Goal: Check status: Check status

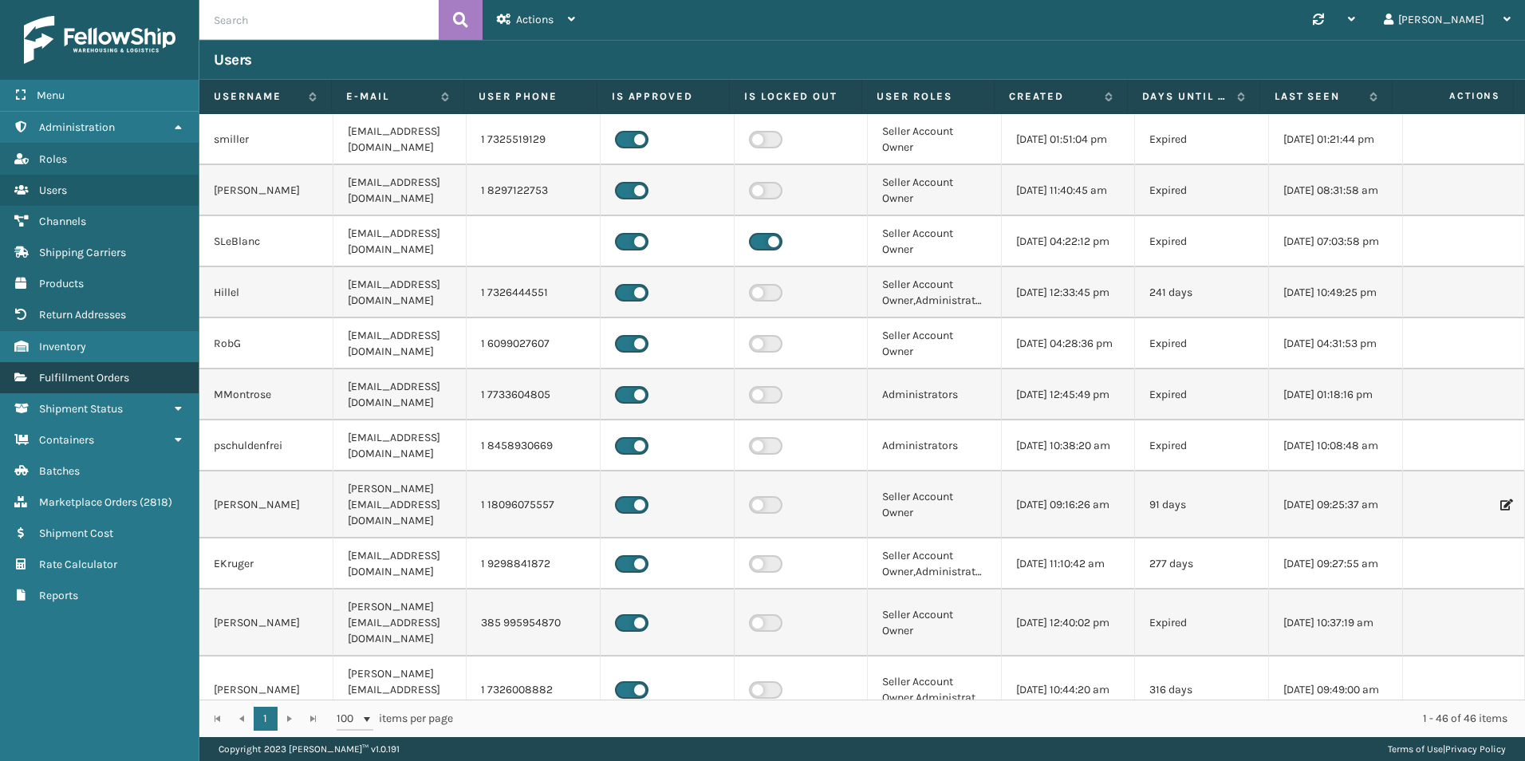
click at [129, 377] on span "Fulfillment Orders" at bounding box center [84, 378] width 90 height 14
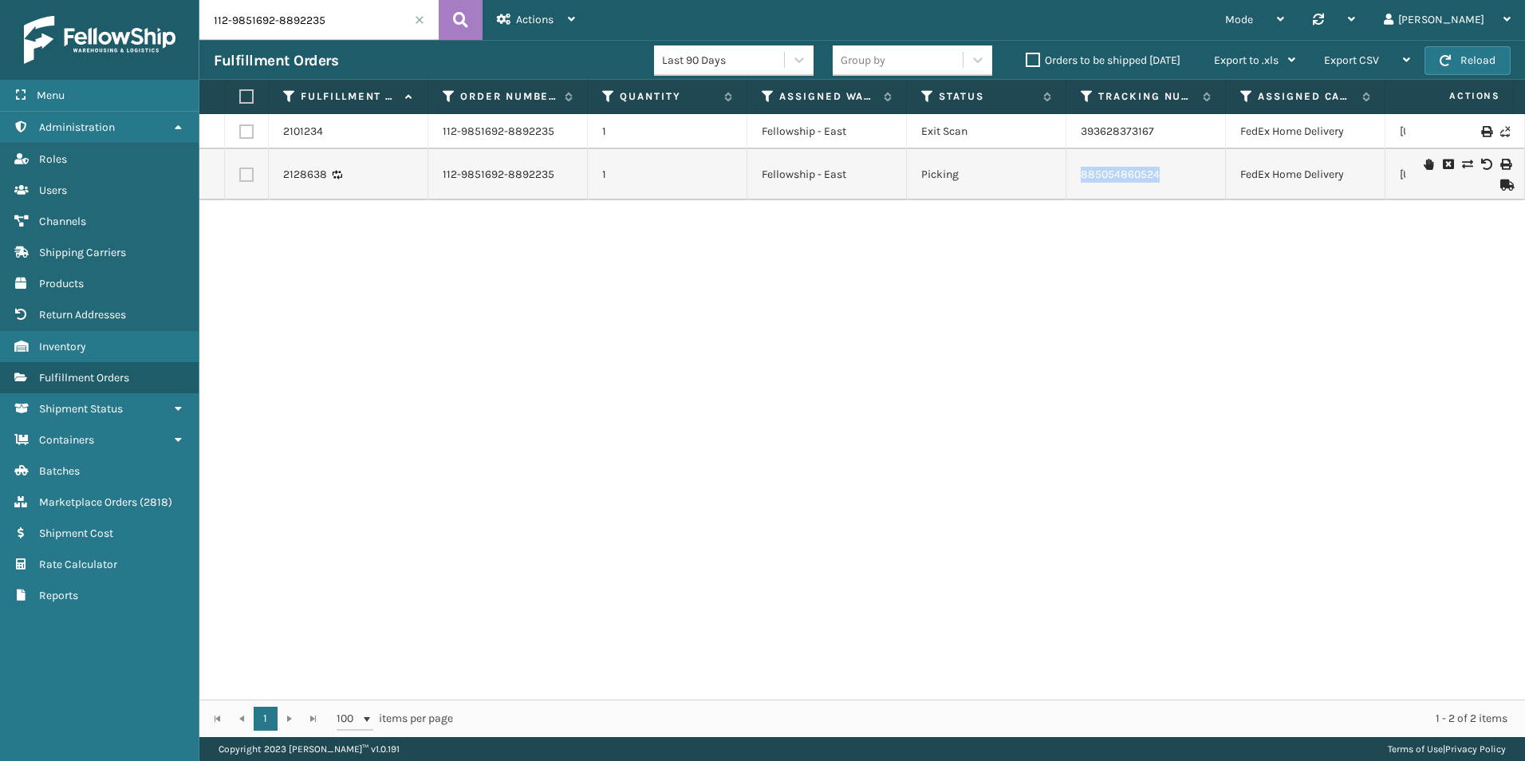
drag, startPoint x: 1181, startPoint y: 171, endPoint x: 1063, endPoint y: 171, distance: 118.1
click at [1063, 171] on tr "2128638 112-9851692-8892235 1 Fellowship - East Picking 885054860524 FedEx Home…" at bounding box center [1011, 174] width 1625 height 51
copy tr "885054860524"
click at [338, 17] on input "112-9851692-8892235" at bounding box center [318, 20] width 239 height 40
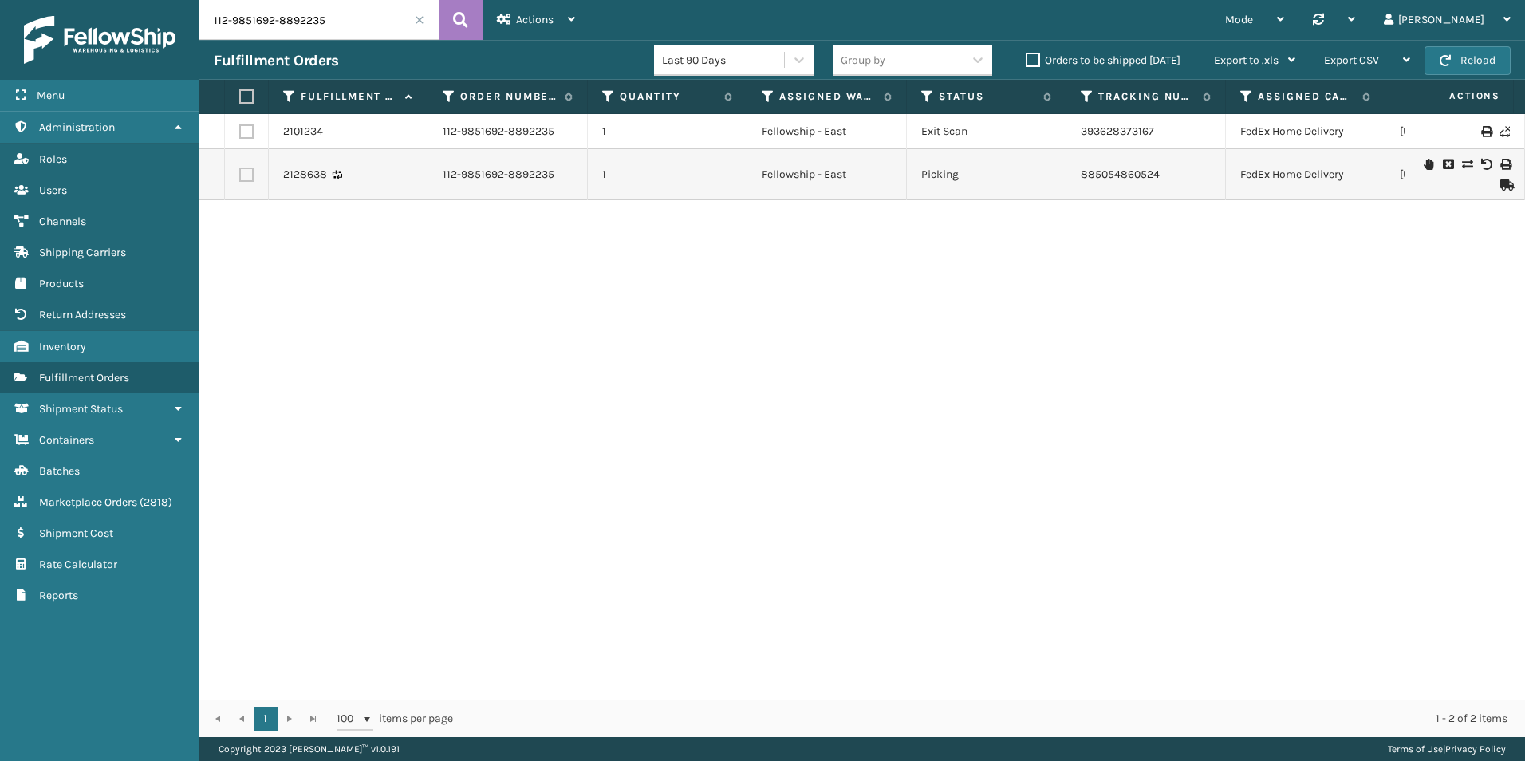
click at [338, 17] on input "112-9851692-8892235" at bounding box center [318, 20] width 239 height 40
paste input "29028164231162"
type input "129028164231162"
click at [448, 19] on button at bounding box center [461, 20] width 44 height 40
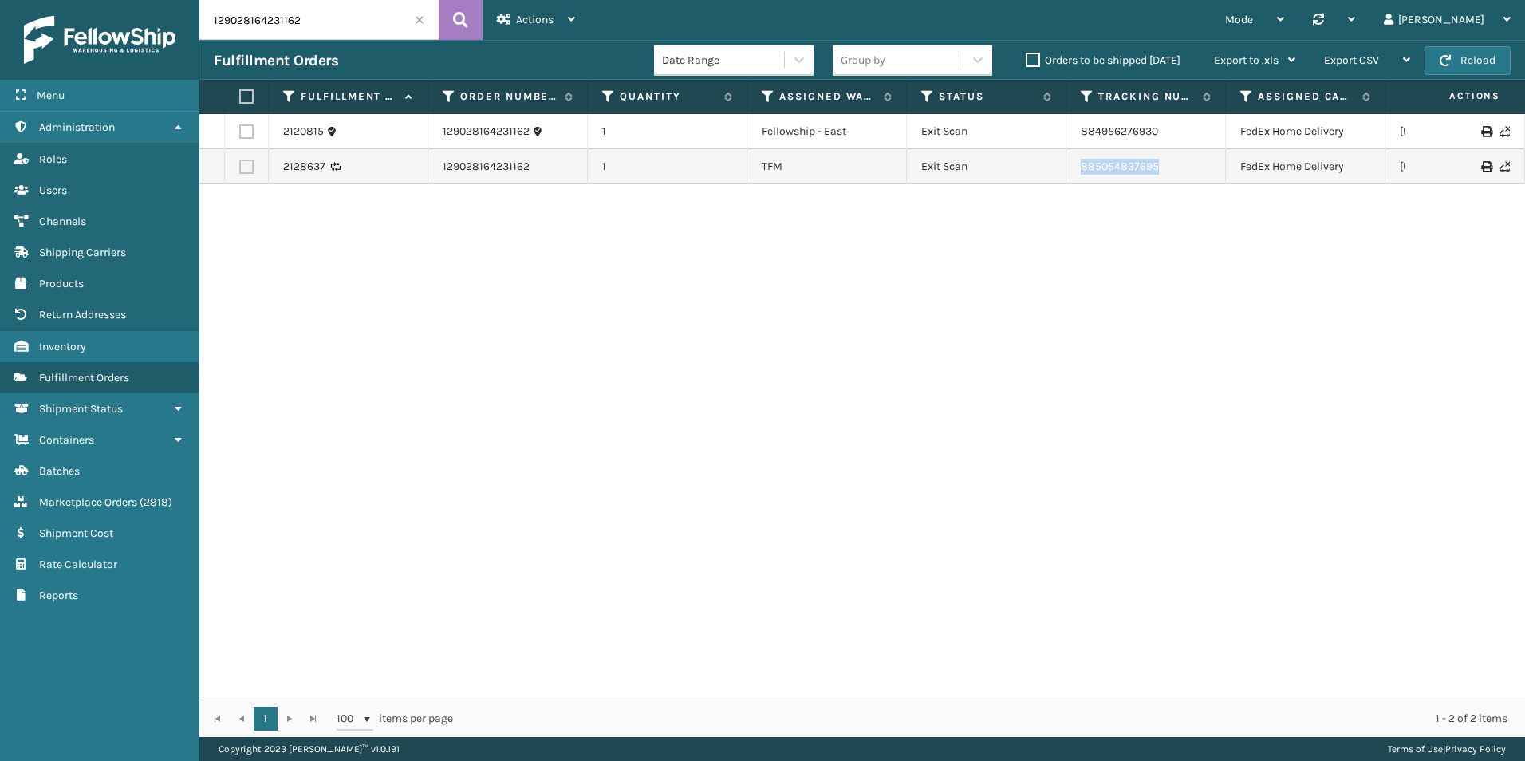
drag, startPoint x: 1179, startPoint y: 161, endPoint x: 1066, endPoint y: 162, distance: 113.3
click at [1066, 162] on tr "2128637 129028164231162 1 TFM Exit Scan 885054837695 FedEx Home Delivery [US_ST…" at bounding box center [1011, 166] width 1625 height 35
copy tr "885054837695"
click at [1108, 400] on div "2120815 129028164231162 1 Fellowship - East Exit Scan 884956276930 FedEx Home D…" at bounding box center [862, 407] width 1326 height 586
